Goal: Information Seeking & Learning: Learn about a topic

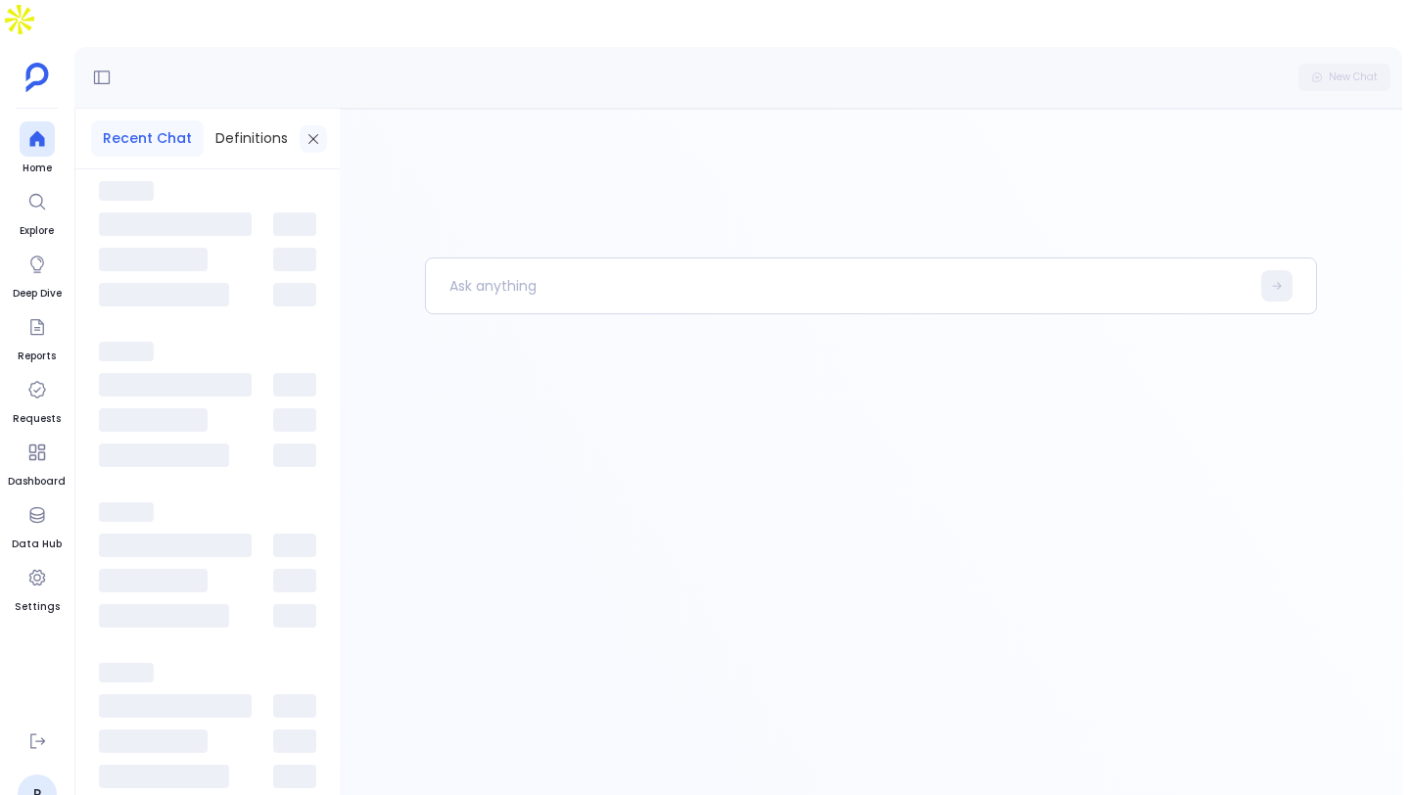
click at [307, 131] on icon at bounding box center [313, 139] width 16 height 16
click at [27, 774] on link "P" at bounding box center [37, 793] width 39 height 39
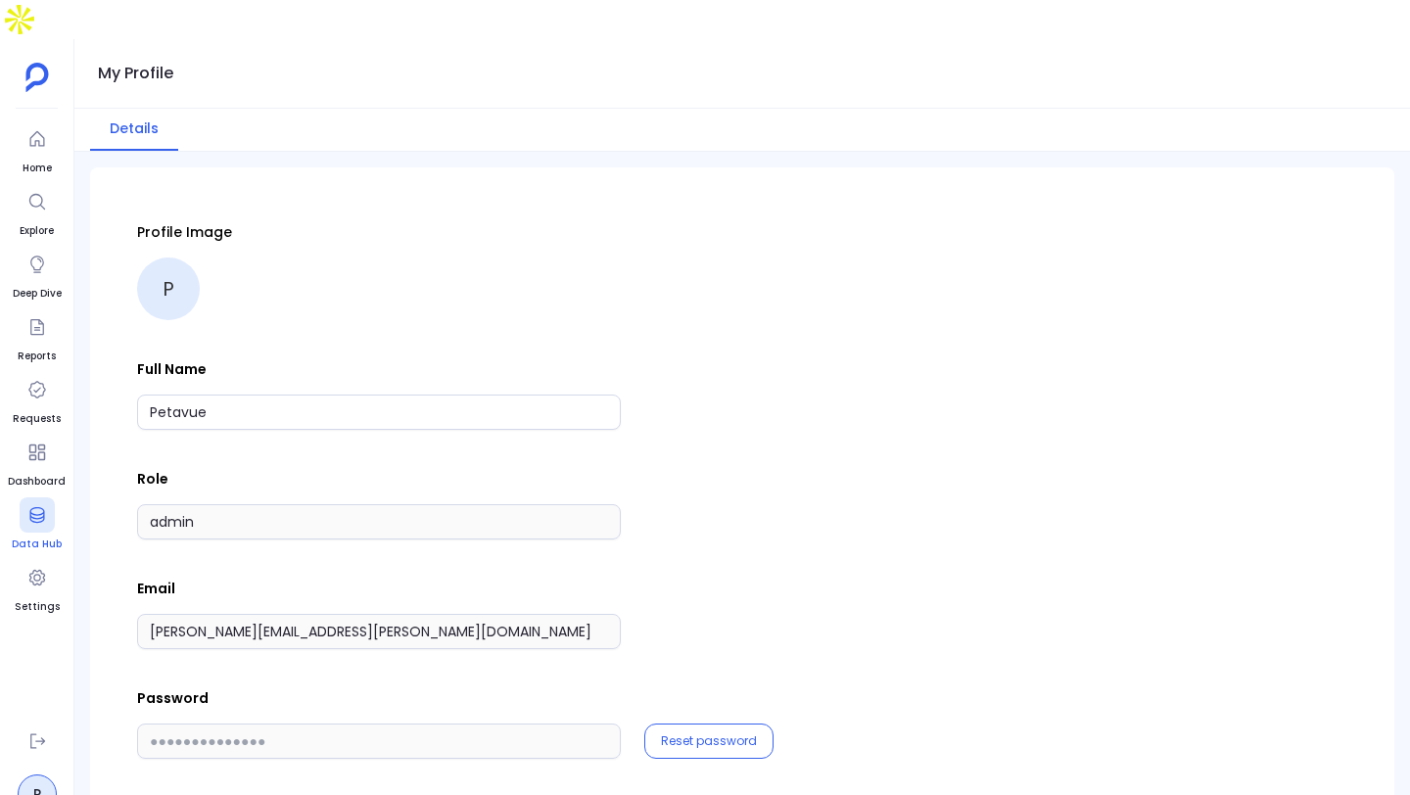
click at [38, 507] on icon at bounding box center [36, 515] width 15 height 16
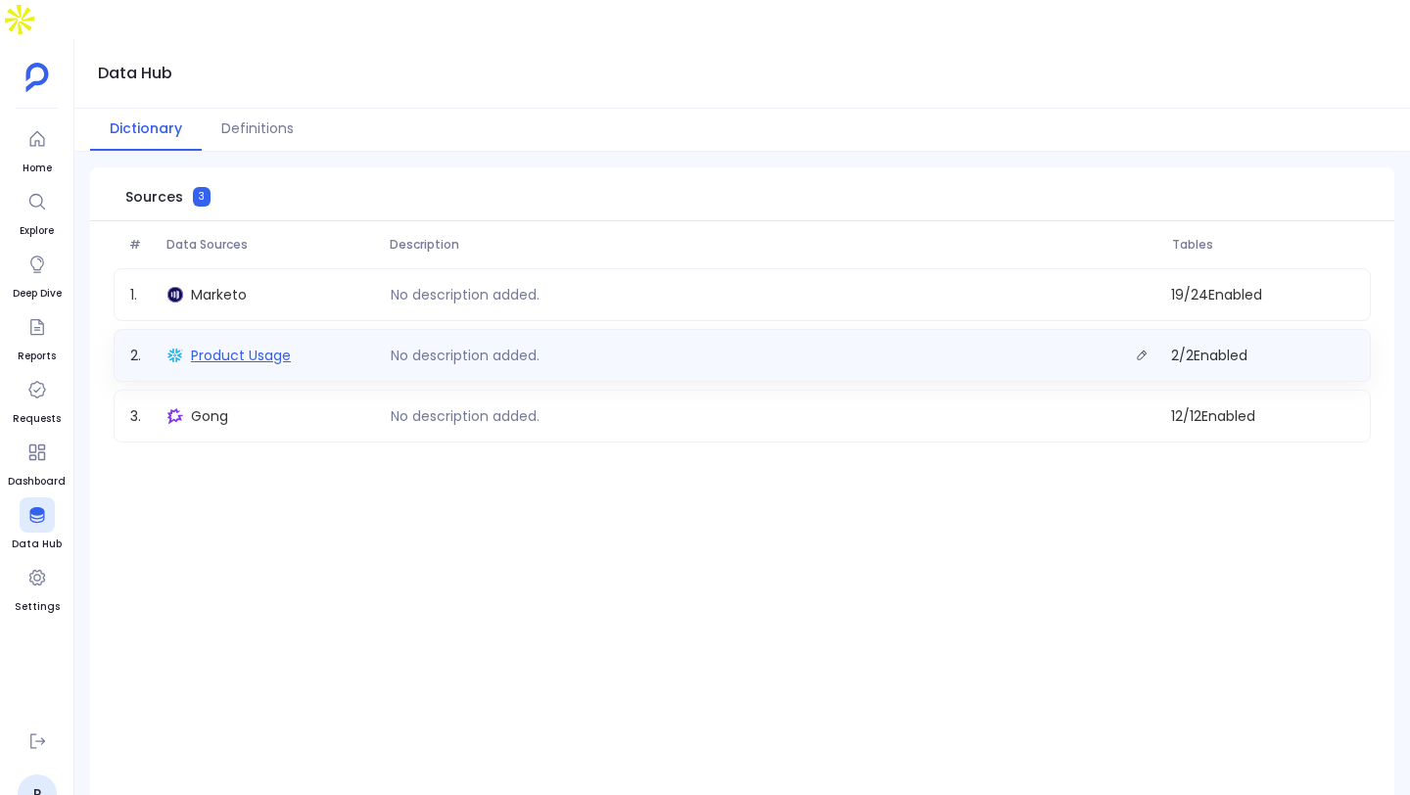
click at [282, 346] on span "Product Usage" at bounding box center [241, 356] width 100 height 20
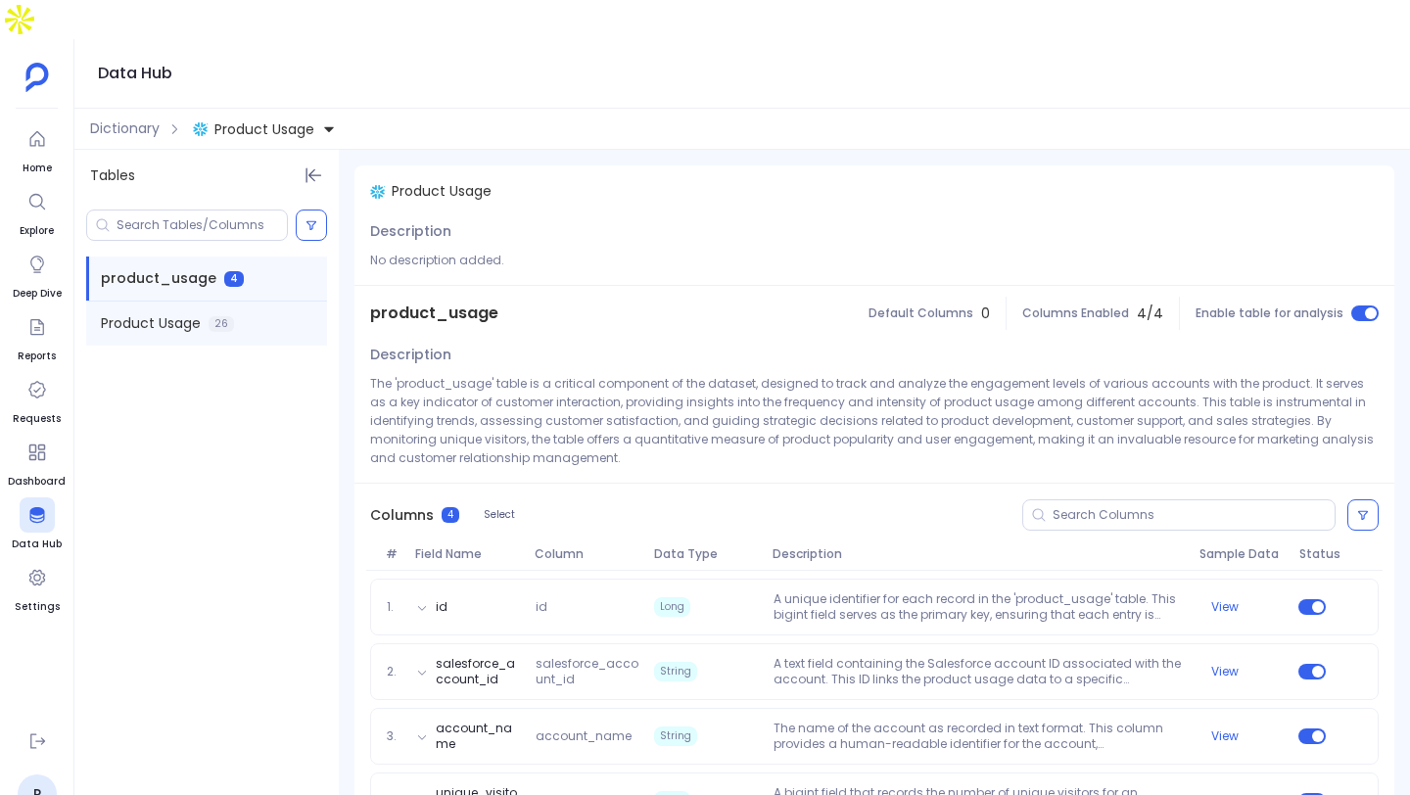
click at [234, 301] on div "Product Usage 26" at bounding box center [206, 323] width 241 height 44
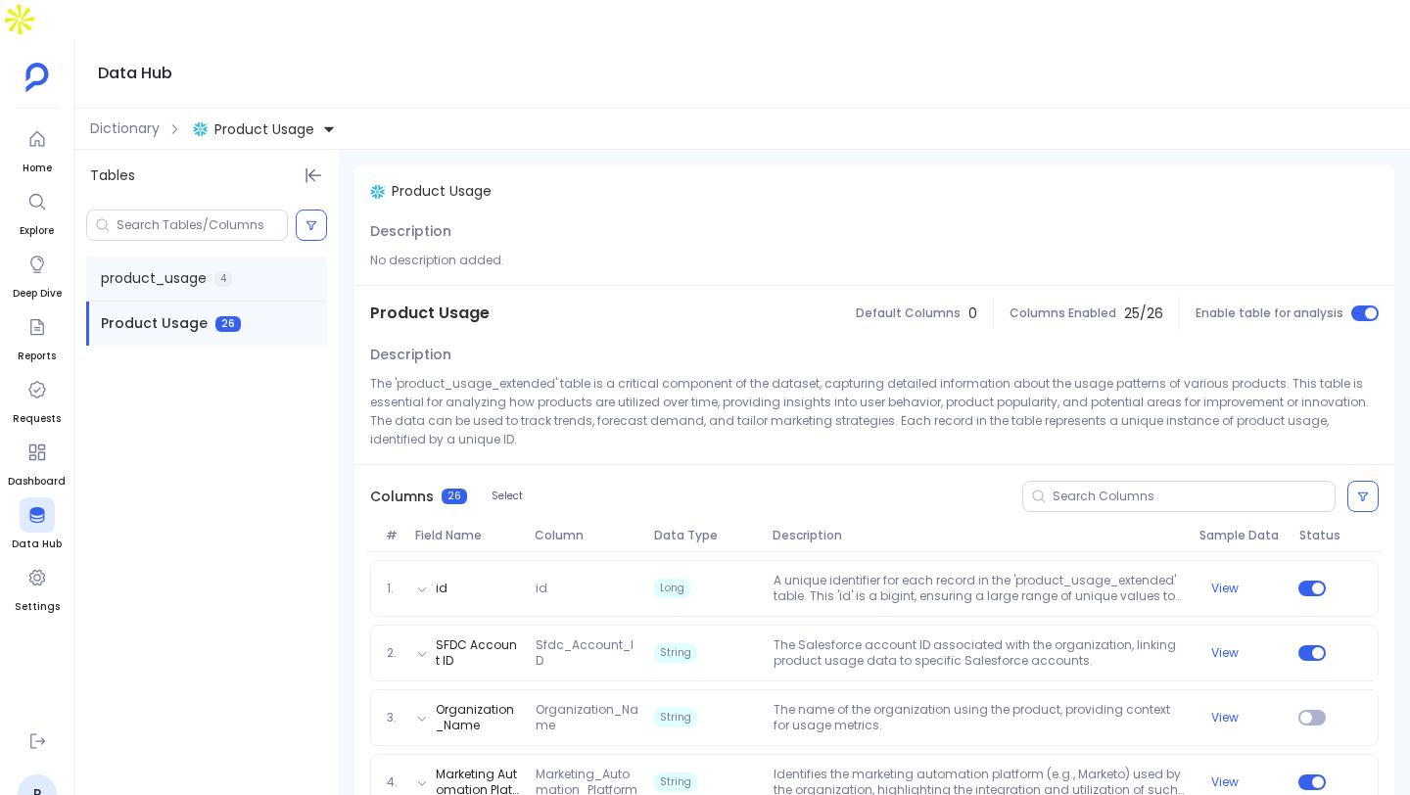
click at [197, 268] on span "product_usage" at bounding box center [154, 278] width 106 height 21
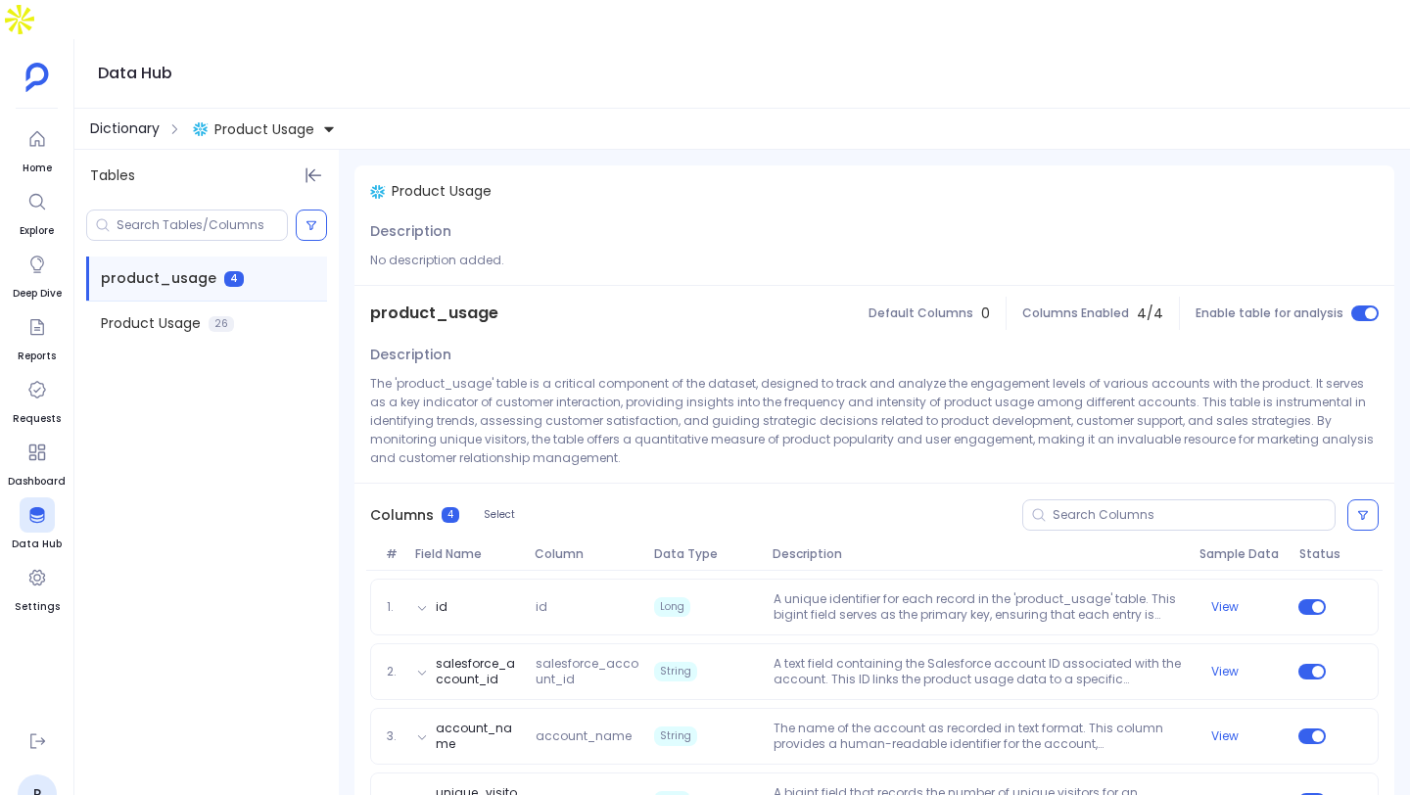
click at [143, 118] on span "Dictionary" at bounding box center [125, 128] width 70 height 21
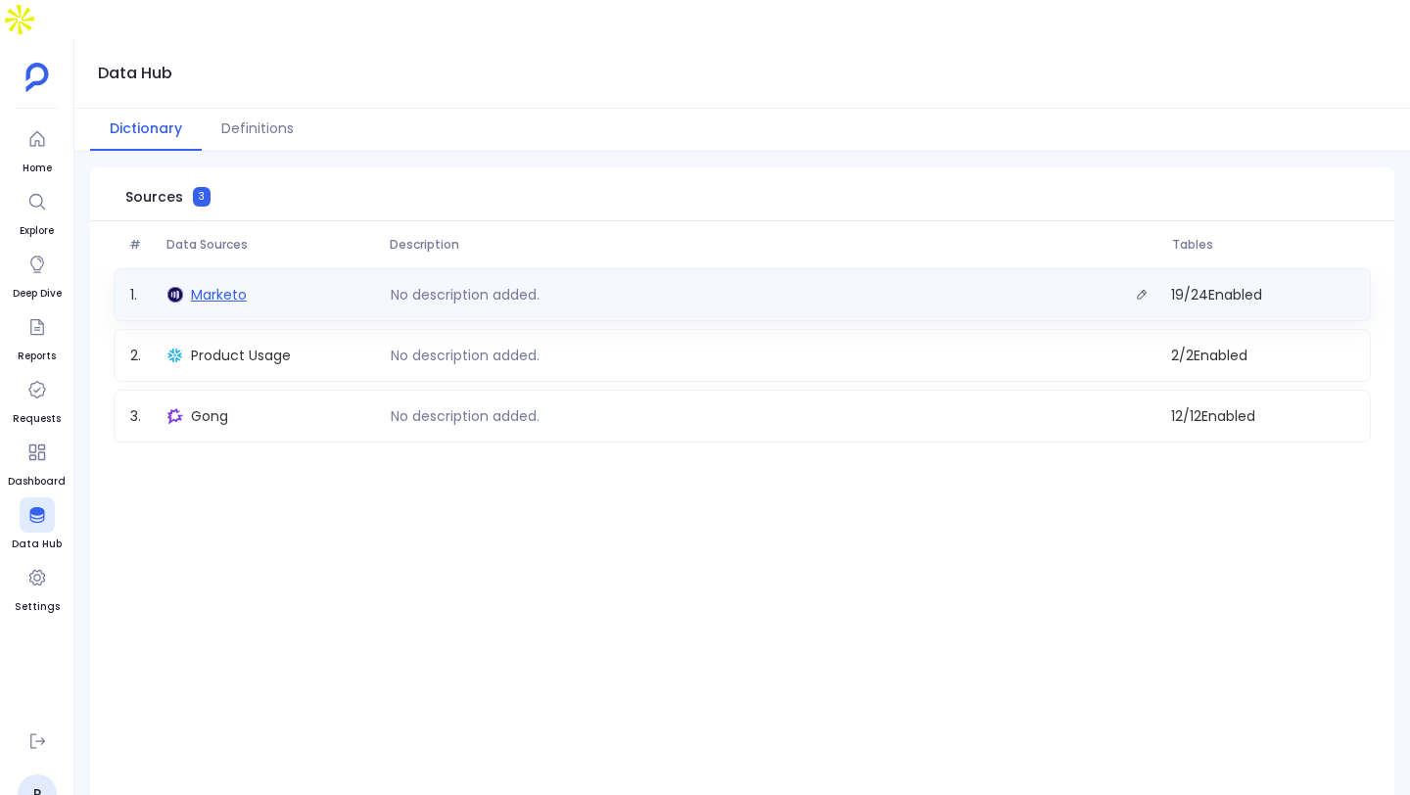
click at [244, 285] on span "Marketo" at bounding box center [219, 295] width 56 height 20
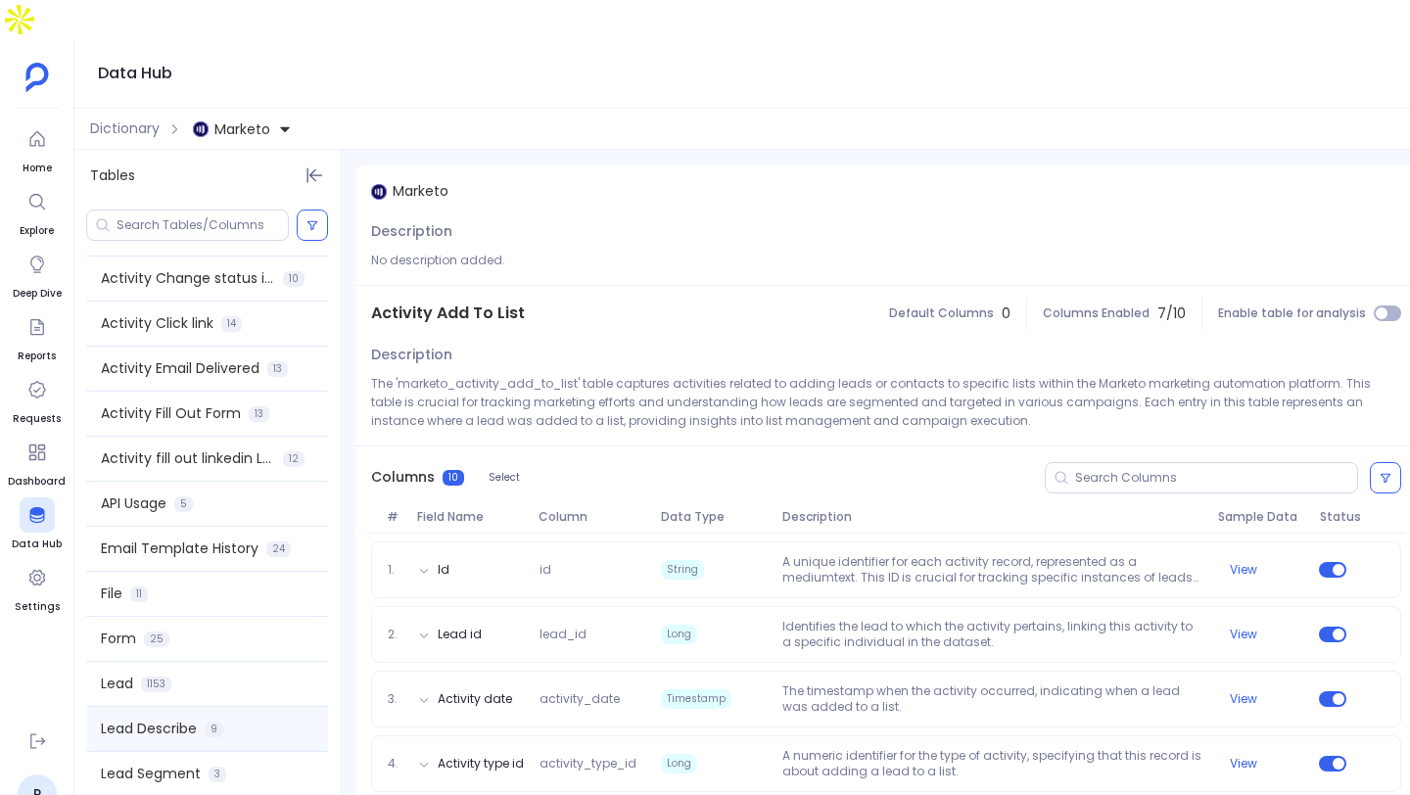
scroll to position [281, 0]
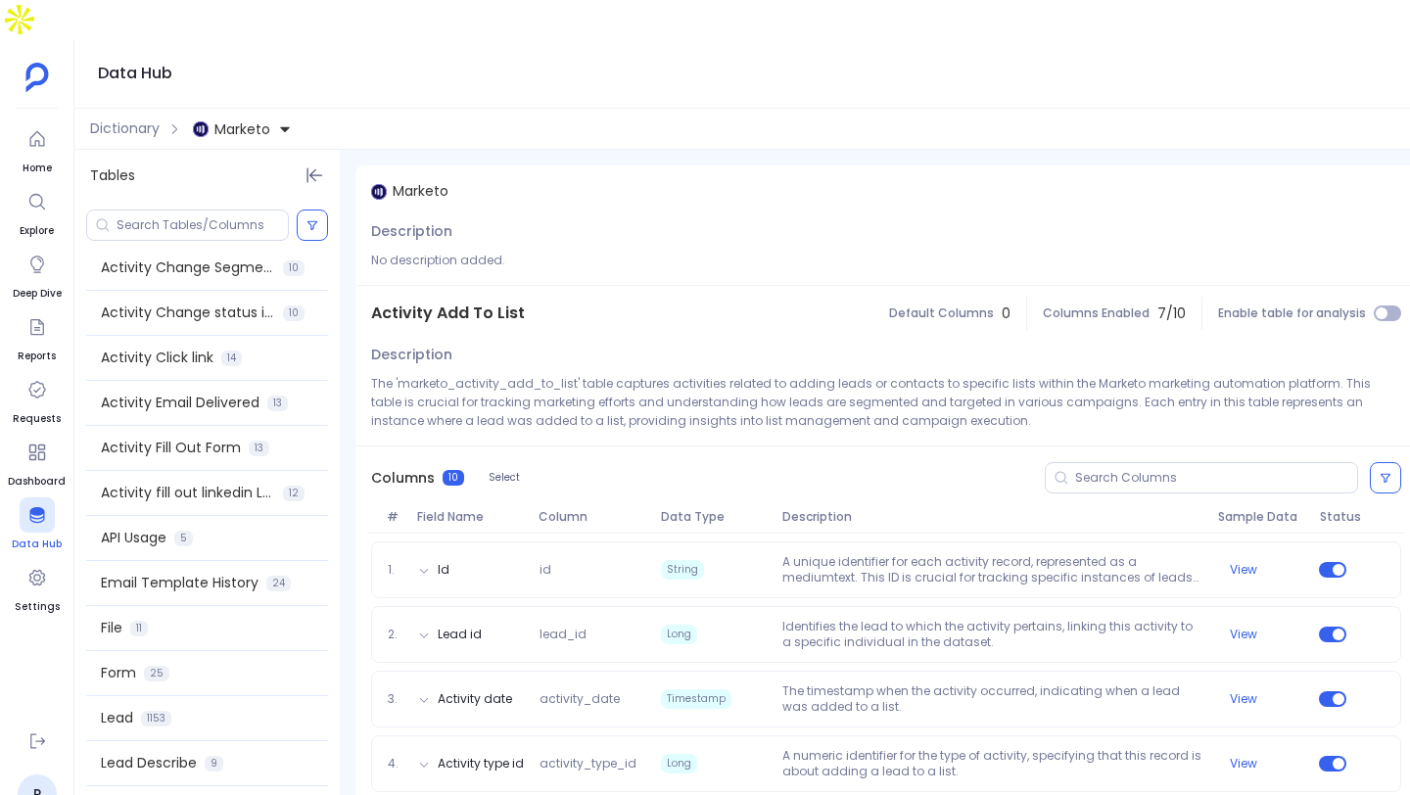
click at [42, 505] on icon at bounding box center [37, 515] width 20 height 20
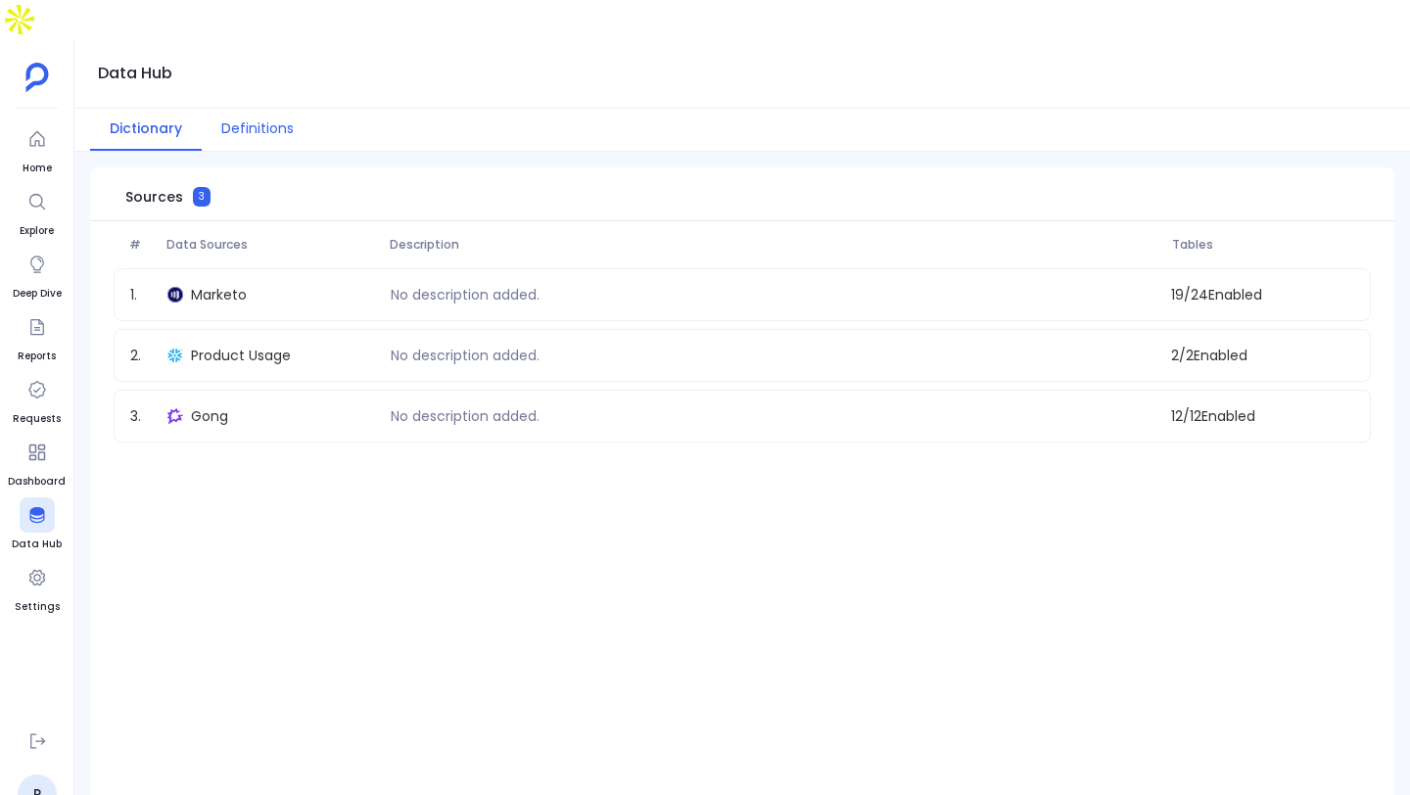
click at [258, 109] on button "Definitions" at bounding box center [258, 130] width 112 height 42
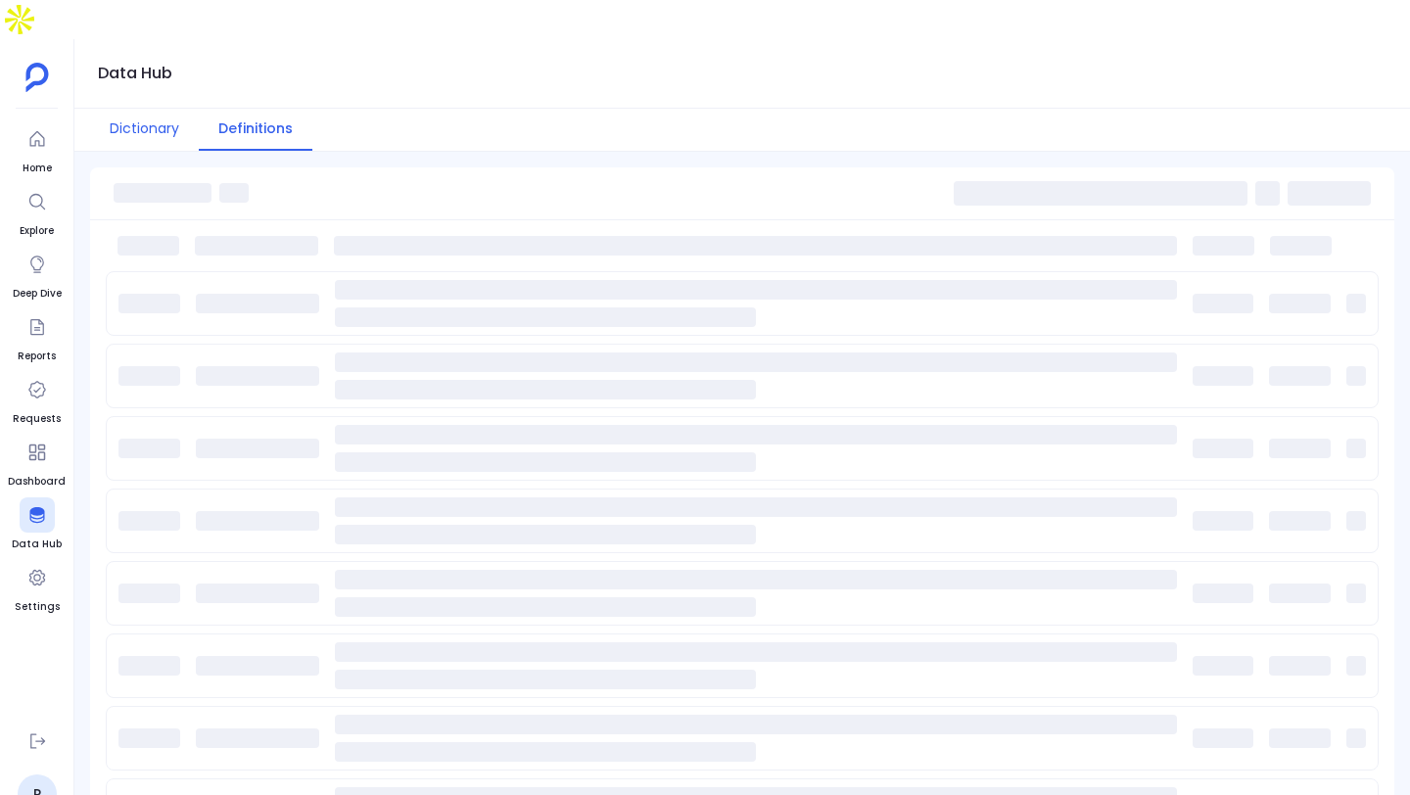
click at [154, 109] on button "Dictionary" at bounding box center [144, 130] width 109 height 42
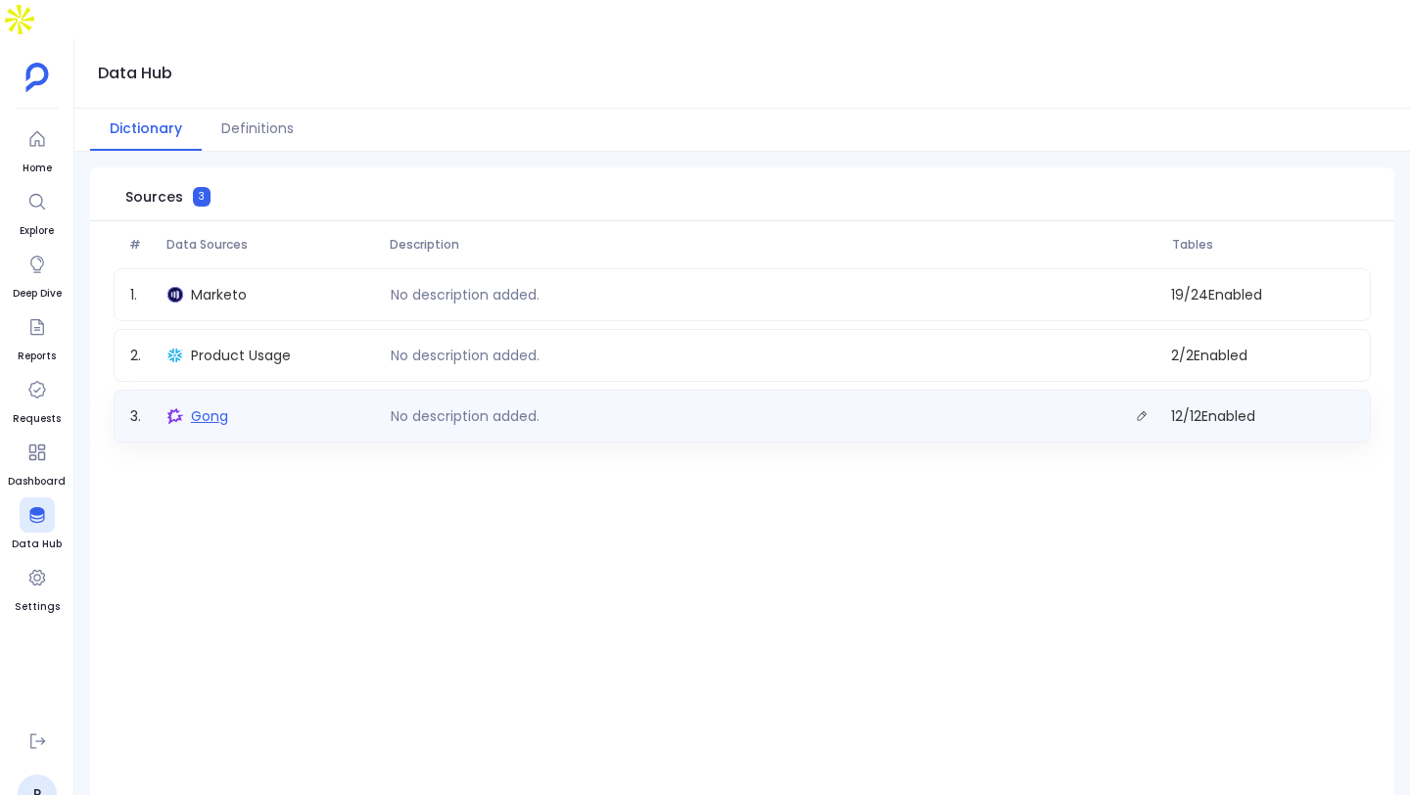
click at [215, 406] on span "Gong" at bounding box center [209, 416] width 37 height 20
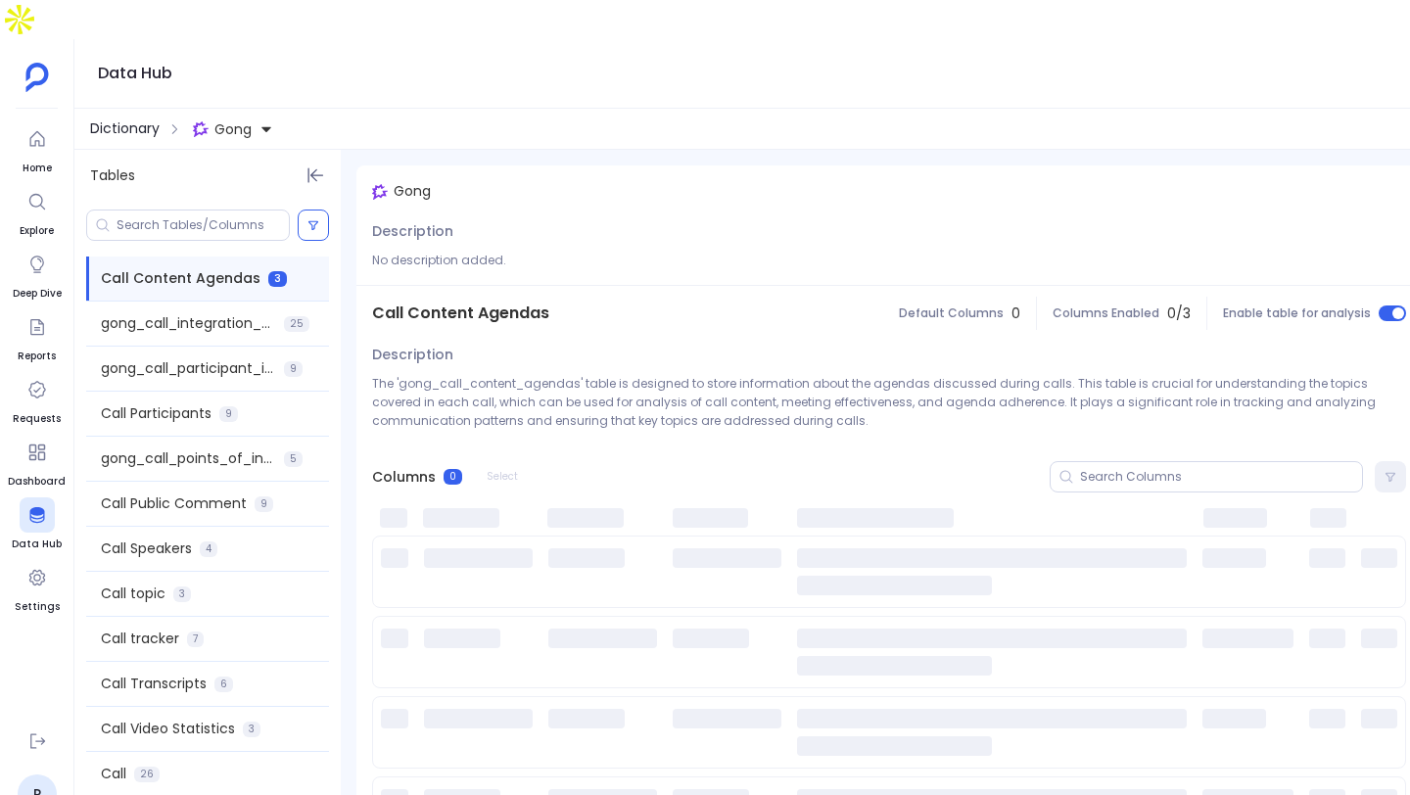
click at [149, 118] on span "Dictionary" at bounding box center [125, 128] width 70 height 21
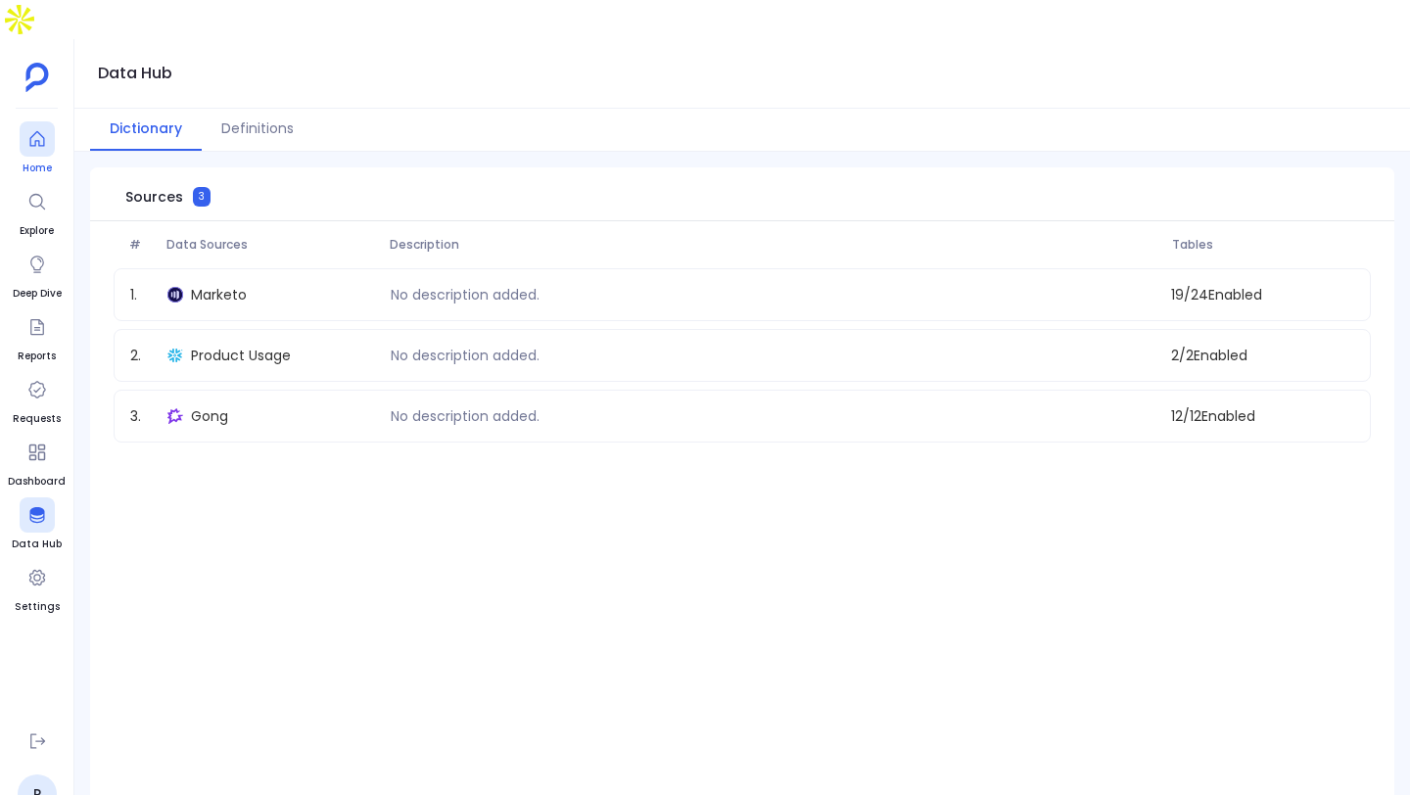
click at [37, 131] on icon at bounding box center [36, 139] width 15 height 16
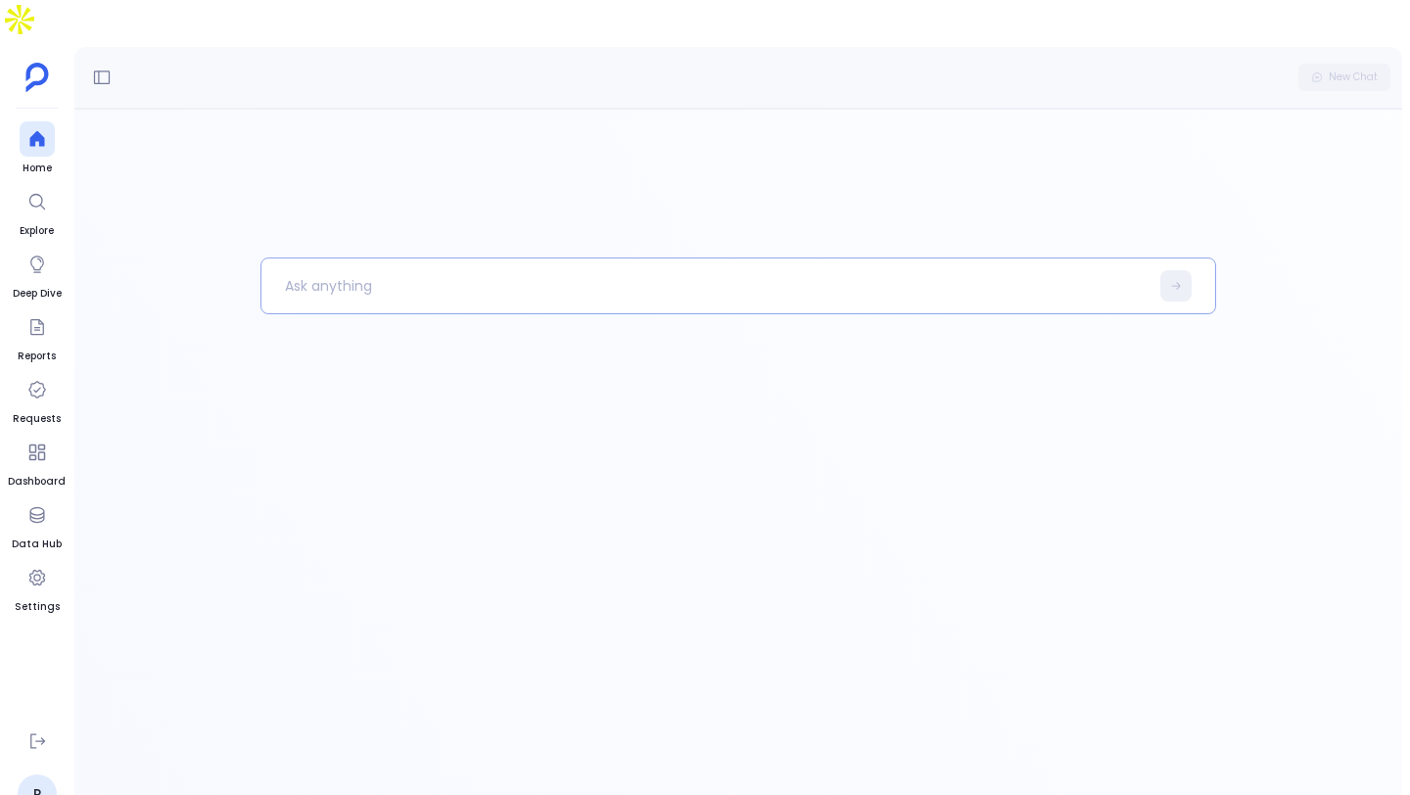
click at [463, 260] on p at bounding box center [704, 285] width 887 height 51
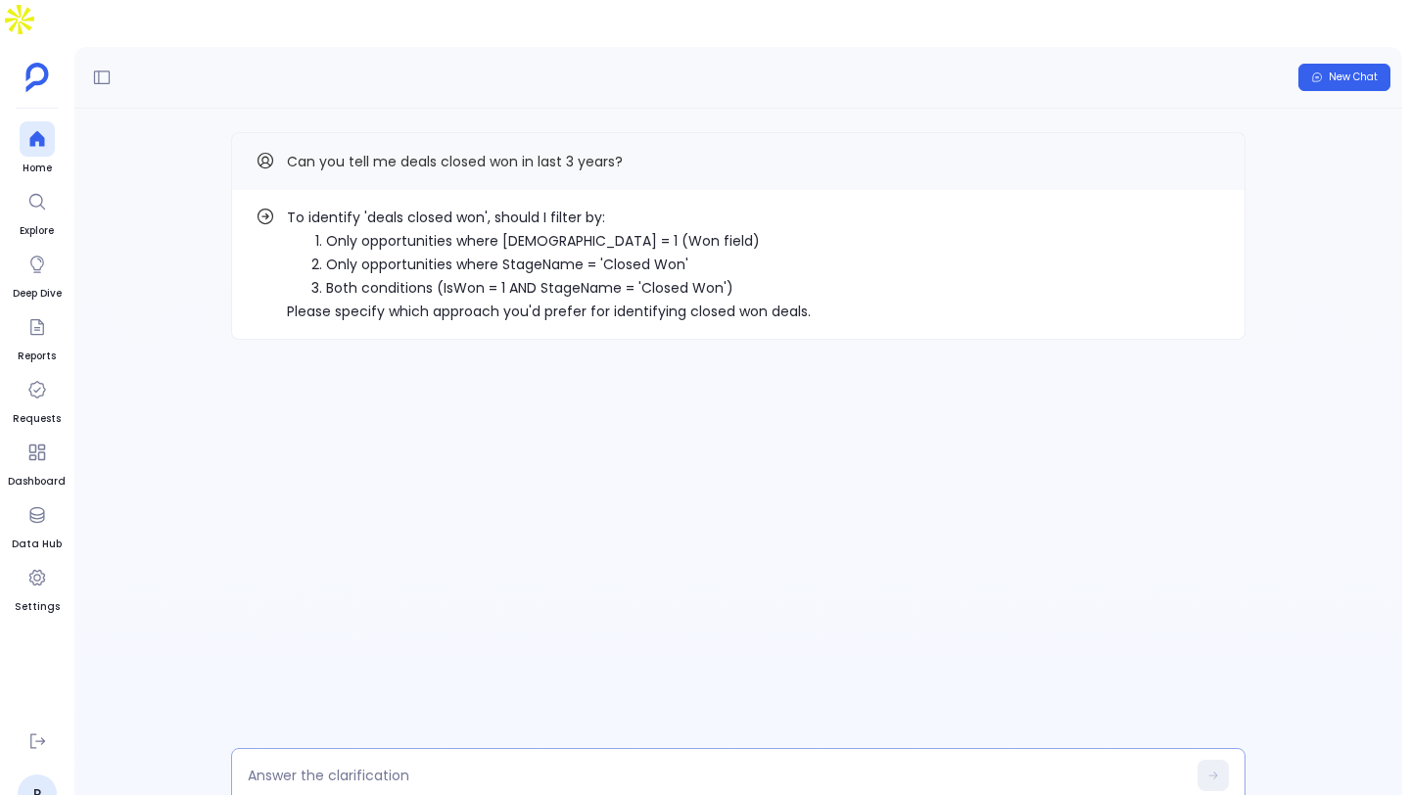
click at [489, 748] on div at bounding box center [738, 775] width 1014 height 55
click at [470, 765] on textarea at bounding box center [717, 775] width 938 height 20
type textarea "1"
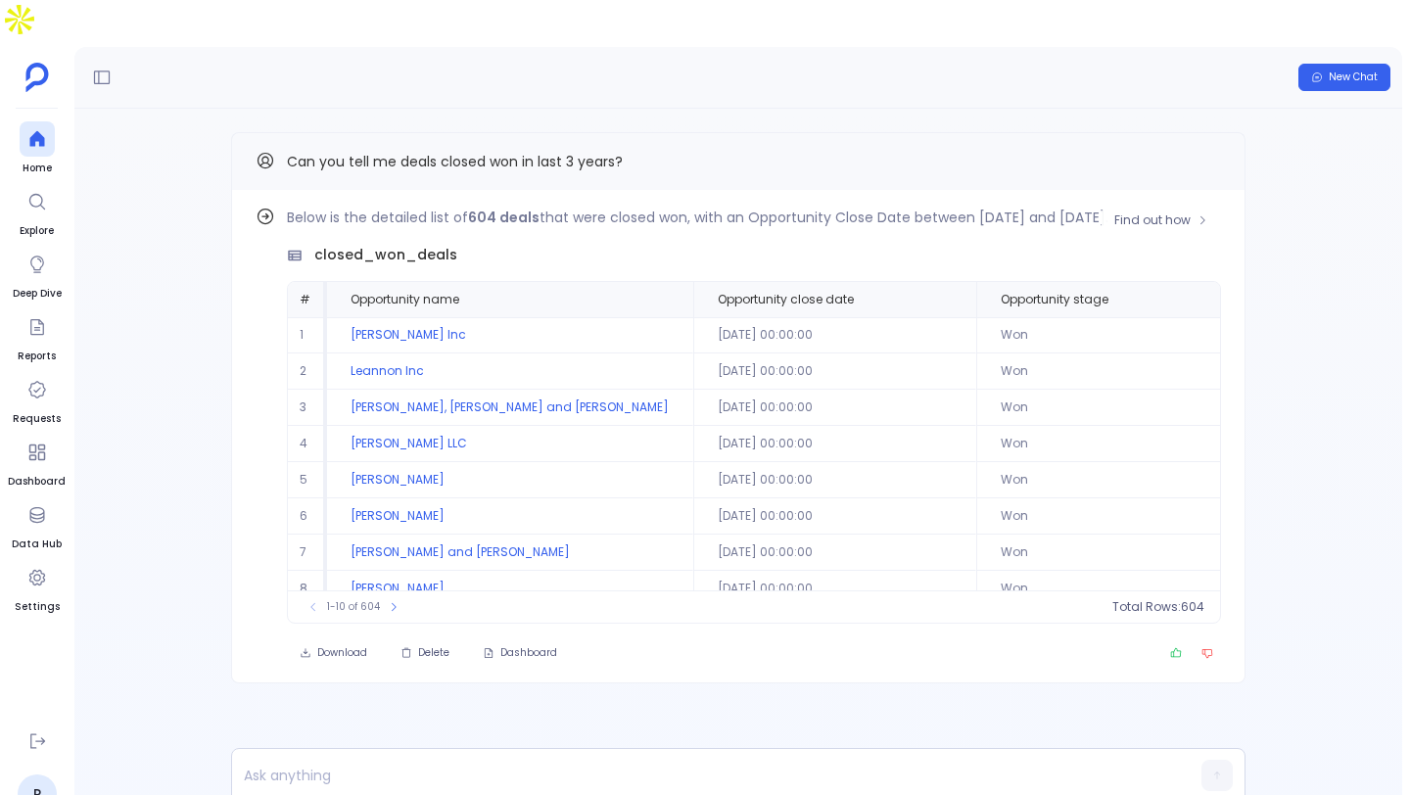
click at [1168, 206] on div "Below is the detailed list of 604 deals that were closed won, with an Opportuni…" at bounding box center [754, 415] width 934 height 418
click at [1168, 212] on span "Find out how" at bounding box center [1152, 220] width 76 height 16
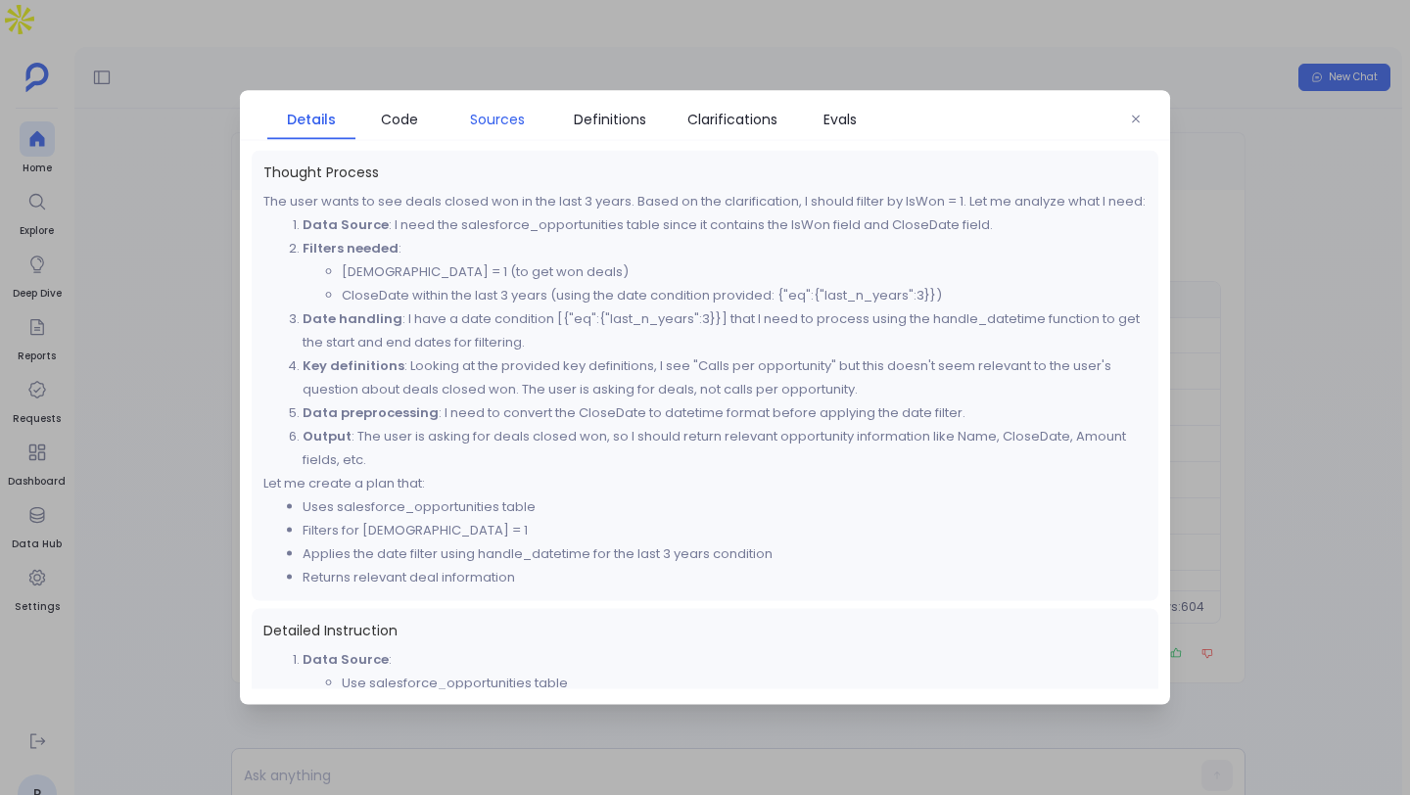
click at [502, 116] on span "Sources" at bounding box center [497, 120] width 55 height 22
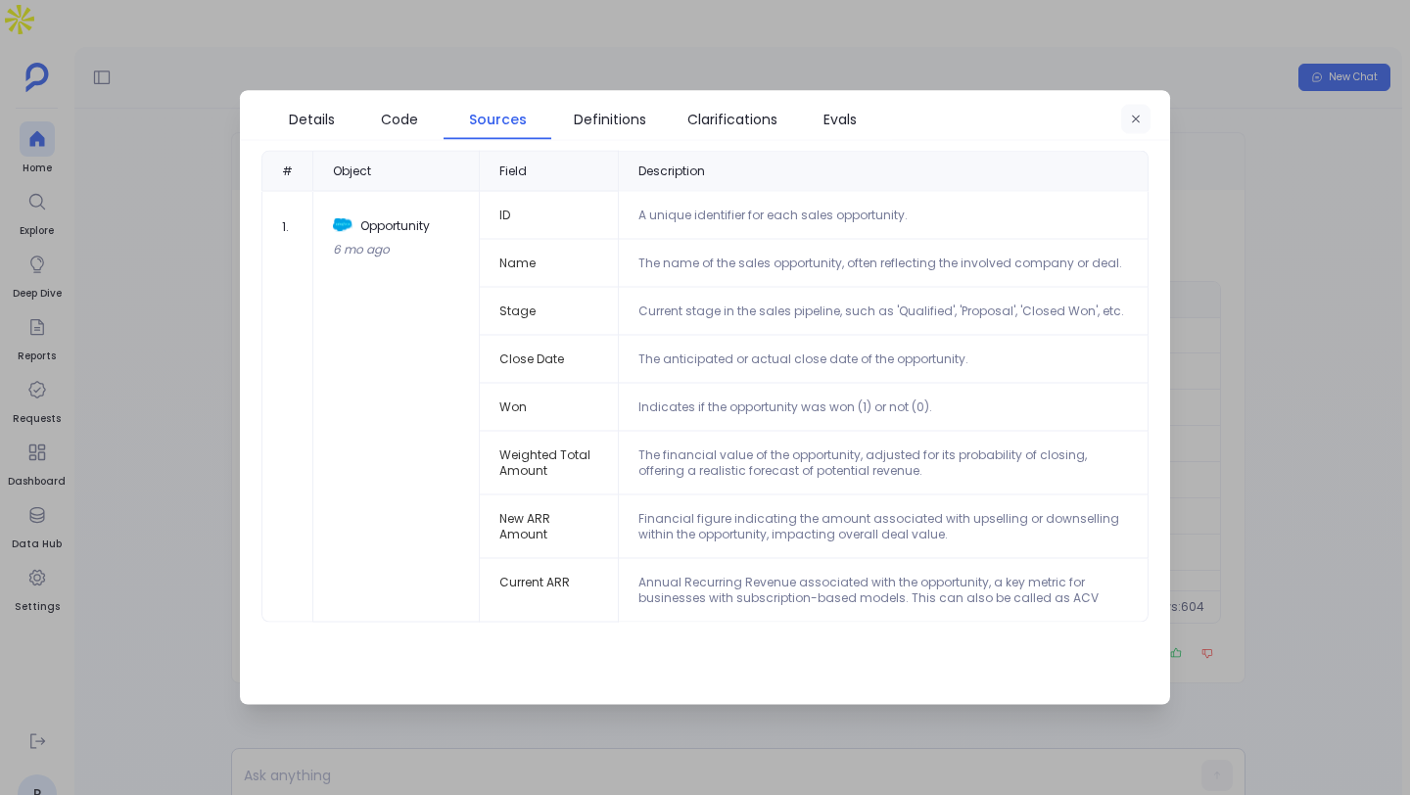
click at [1140, 116] on icon "button" at bounding box center [1136, 120] width 12 height 12
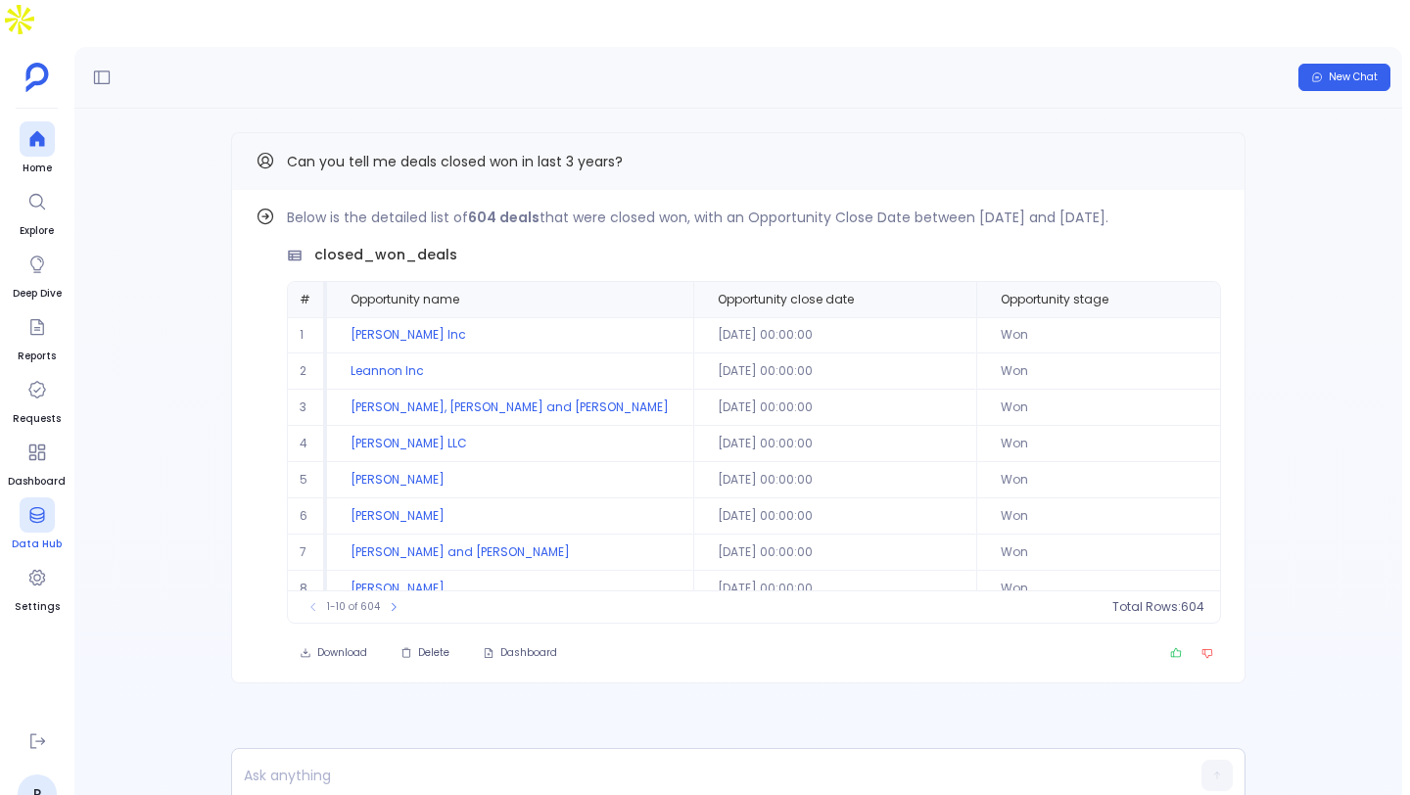
click at [24, 497] on div at bounding box center [37, 514] width 35 height 35
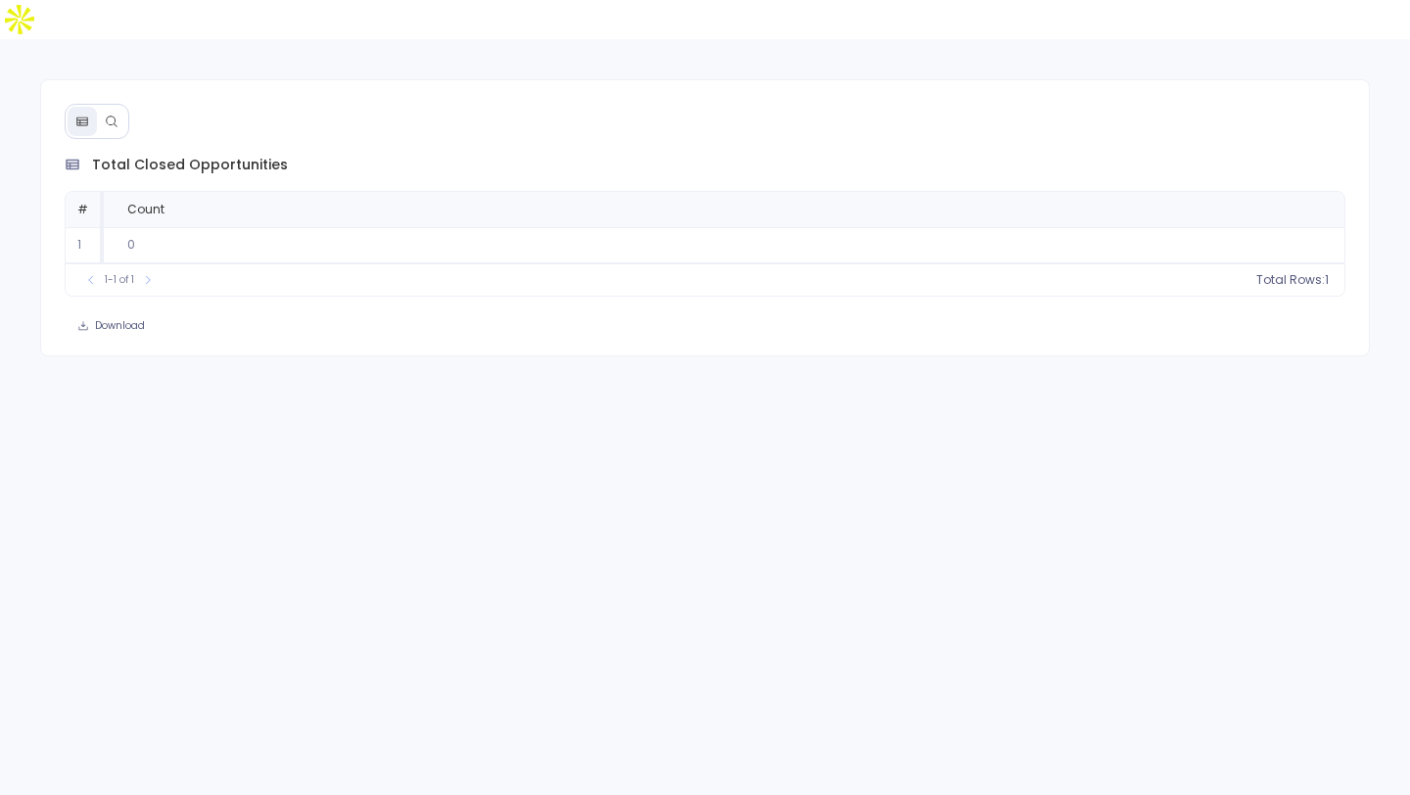
click at [121, 107] on button at bounding box center [111, 121] width 29 height 29
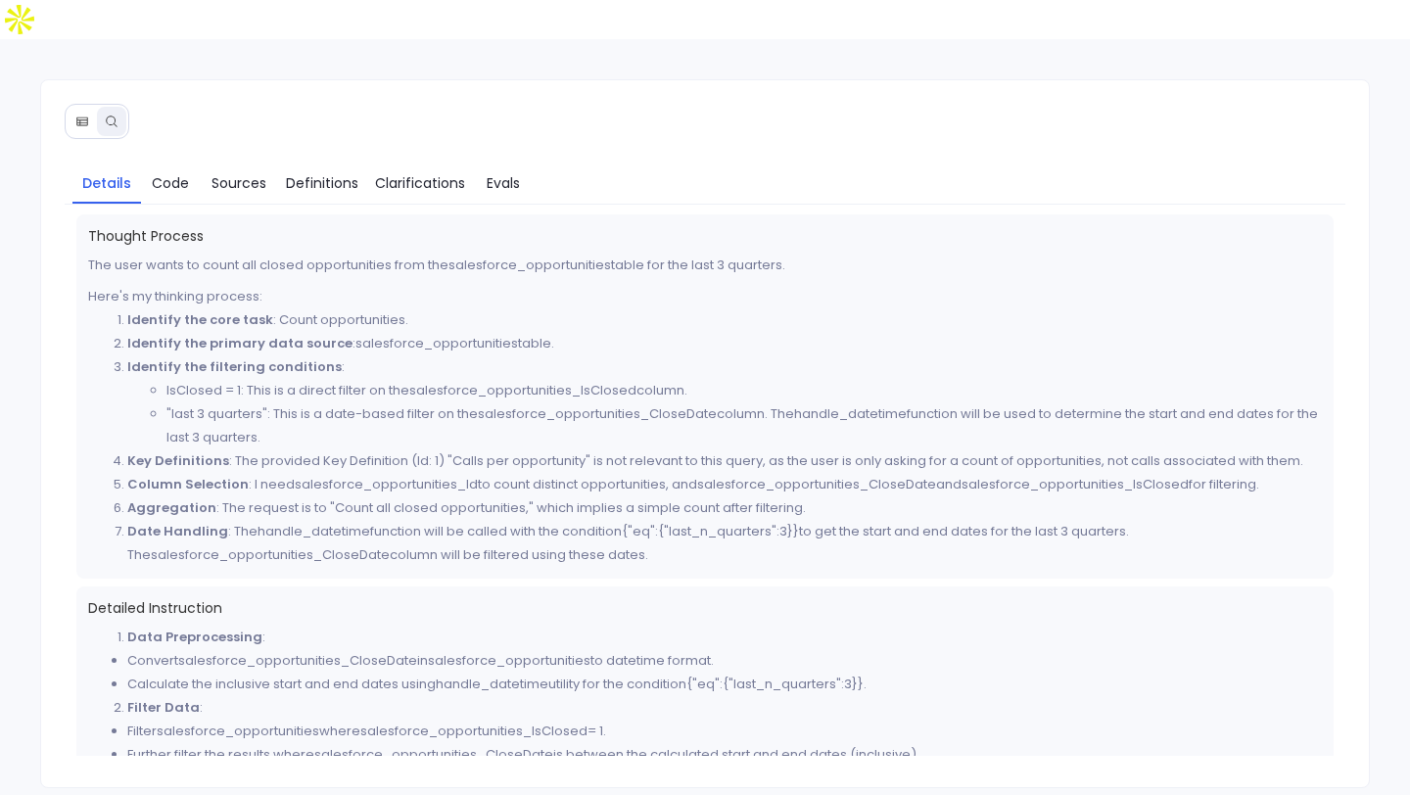
scroll to position [116, 0]
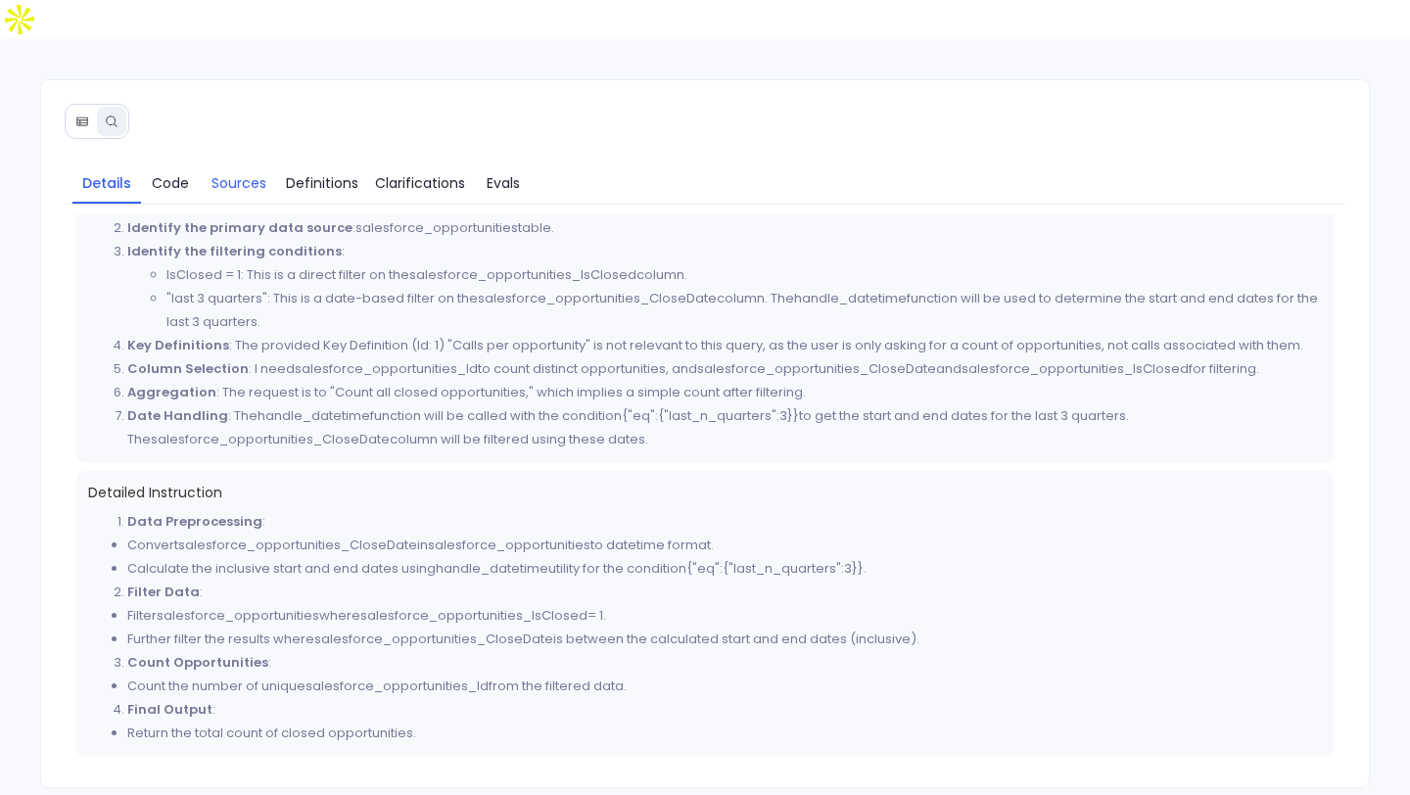
click at [255, 172] on span "Sources" at bounding box center [238, 183] width 55 height 22
